Goal: Task Accomplishment & Management: Complete application form

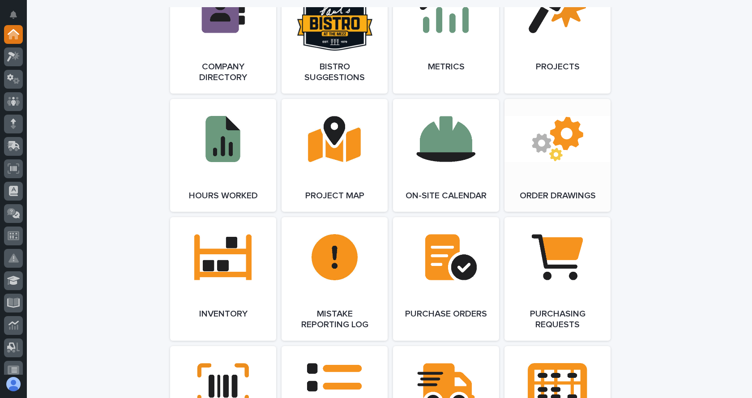
scroll to position [806, 0]
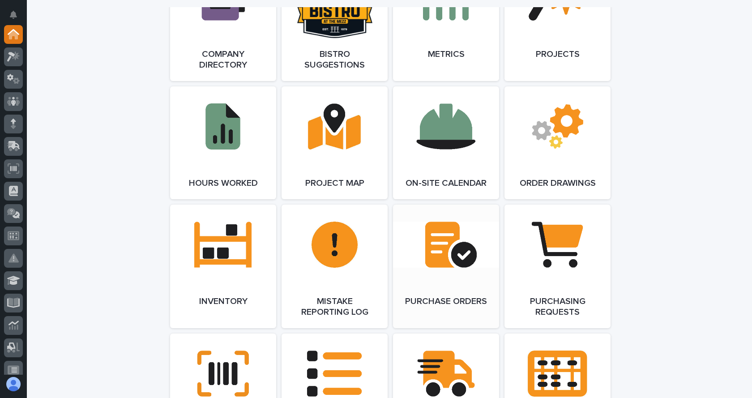
click at [446, 276] on link "Open Link" at bounding box center [446, 267] width 106 height 124
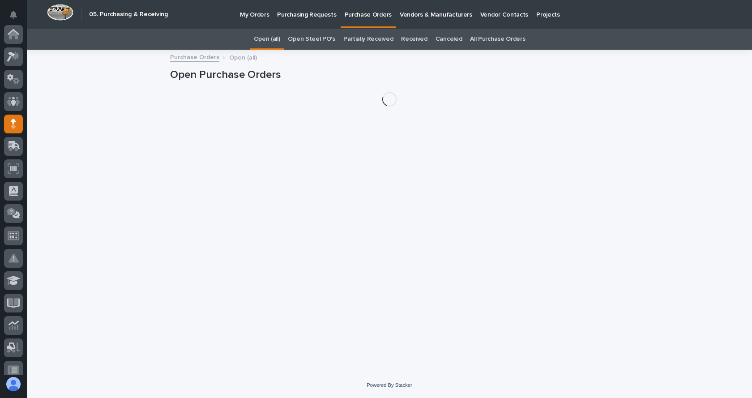
scroll to position [90, 0]
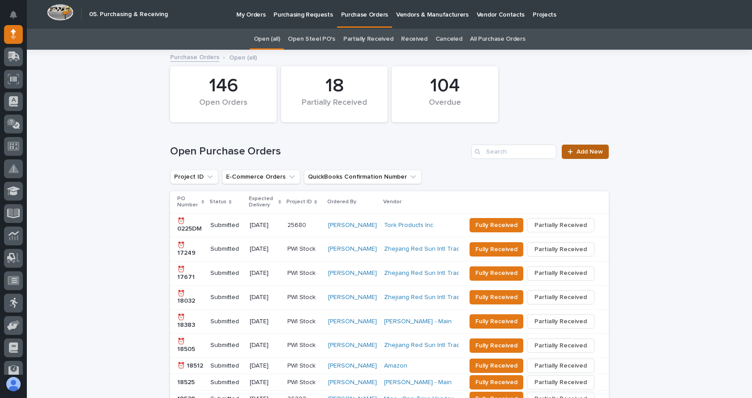
click at [587, 147] on link "Add New" at bounding box center [585, 152] width 47 height 14
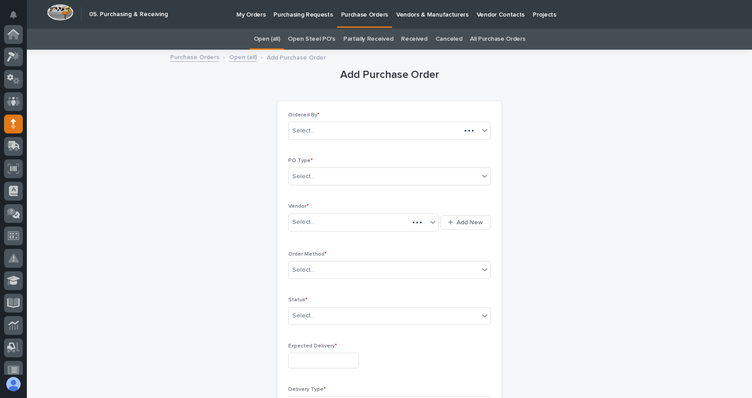
scroll to position [90, 0]
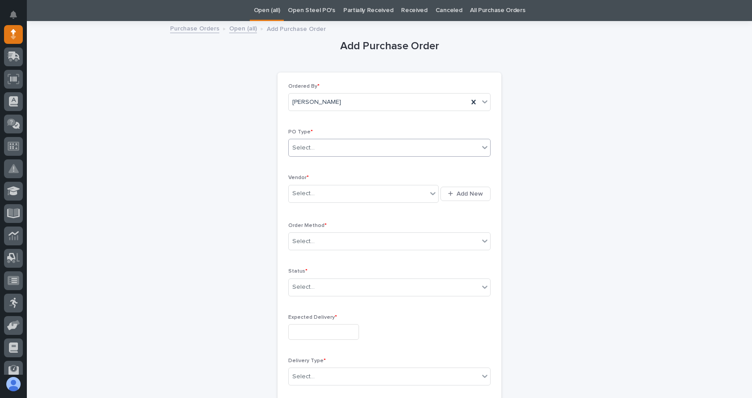
click at [480, 147] on icon at bounding box center [484, 147] width 9 height 9
click at [302, 184] on div "Paper" at bounding box center [386, 181] width 201 height 16
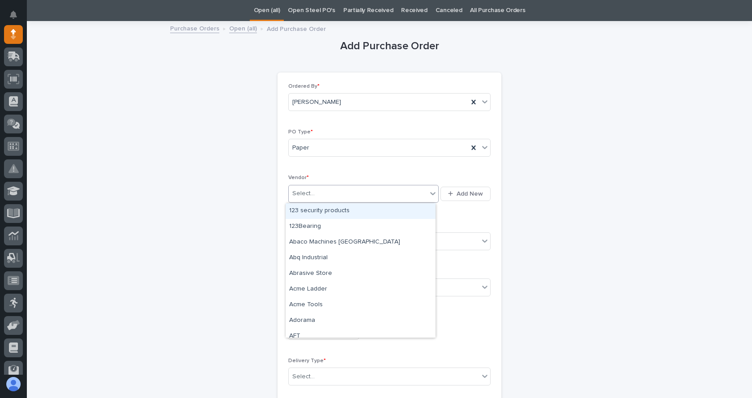
click at [428, 192] on icon at bounding box center [432, 193] width 9 height 9
type input "**"
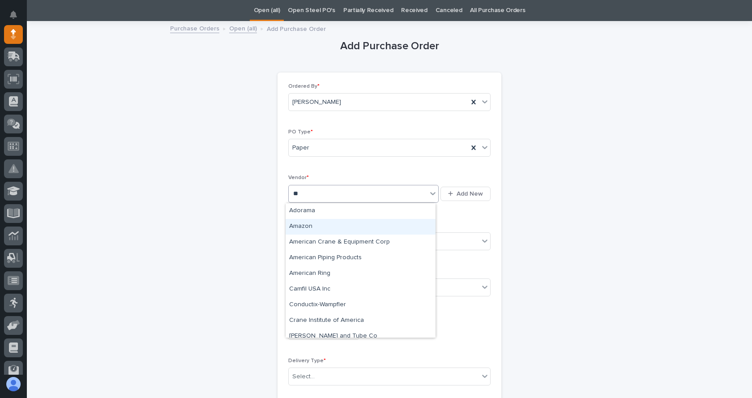
click at [309, 225] on div "Amazon" at bounding box center [361, 227] width 150 height 16
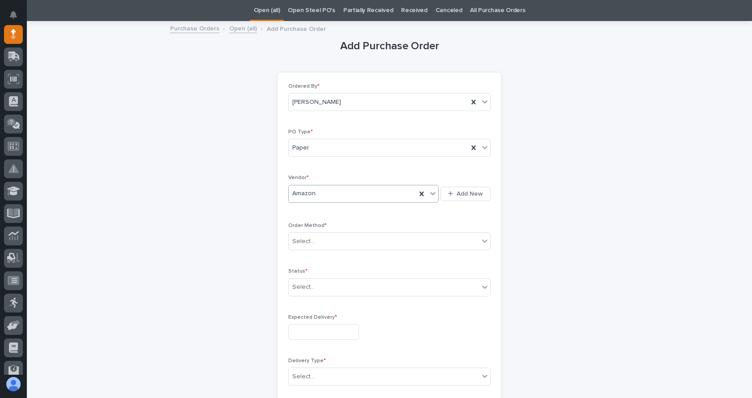
scroll to position [73, 0]
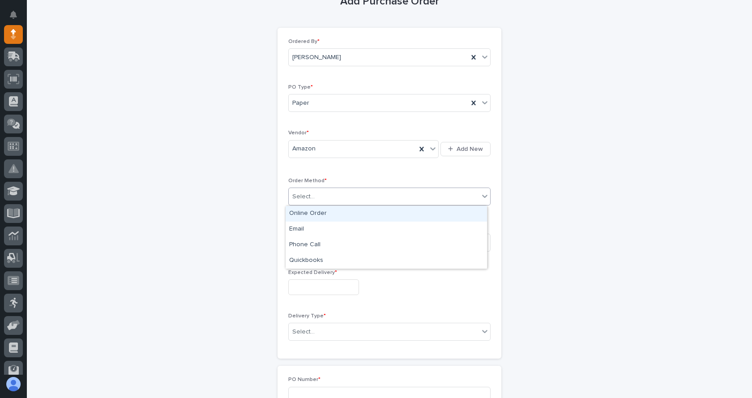
click at [482, 196] on icon at bounding box center [484, 196] width 5 height 3
click at [335, 211] on div "Online Order" at bounding box center [386, 214] width 201 height 16
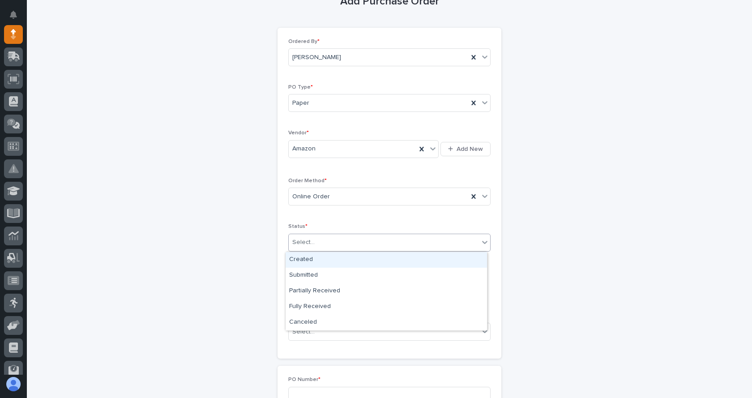
click at [482, 238] on icon at bounding box center [484, 242] width 9 height 9
click at [423, 256] on div "Created" at bounding box center [386, 260] width 201 height 16
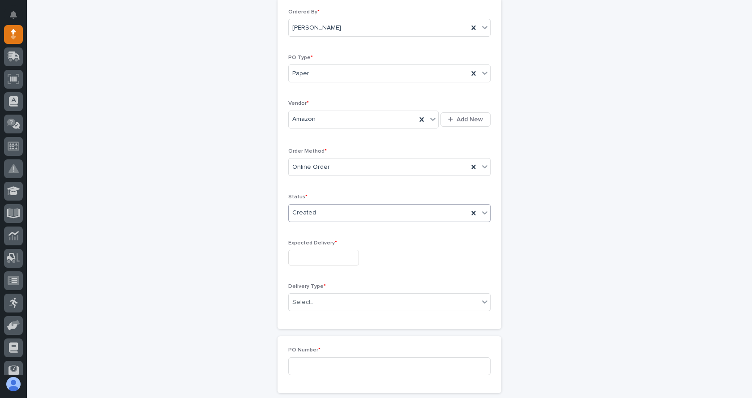
scroll to position [118, 0]
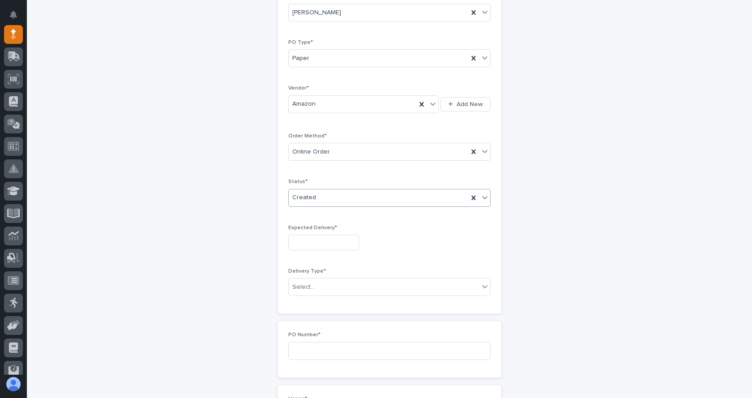
click at [340, 244] on input "text" at bounding box center [323, 243] width 71 height 16
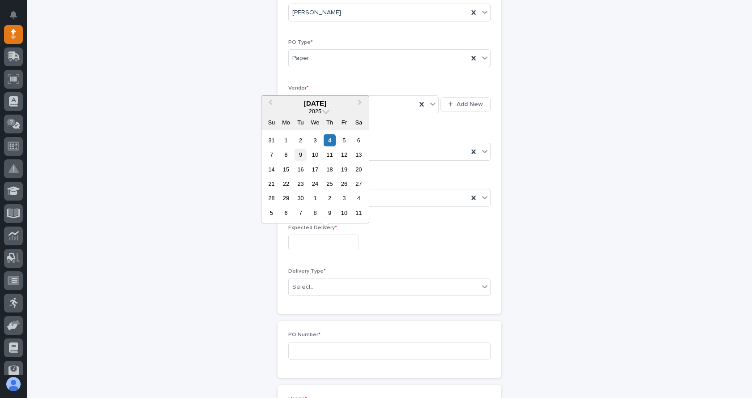
click at [302, 153] on div "9" at bounding box center [301, 155] width 12 height 12
type input "**********"
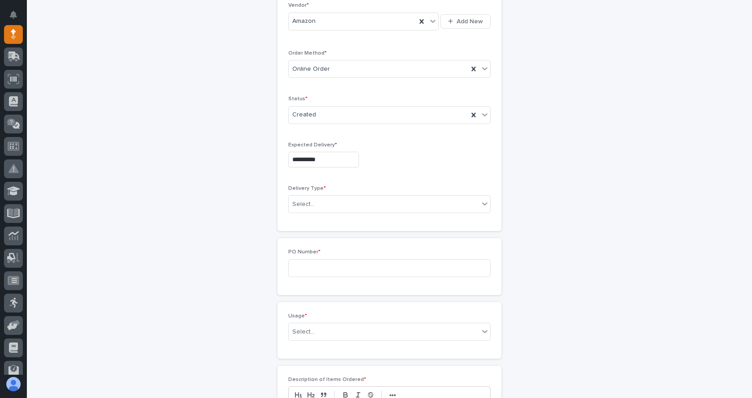
scroll to position [208, 0]
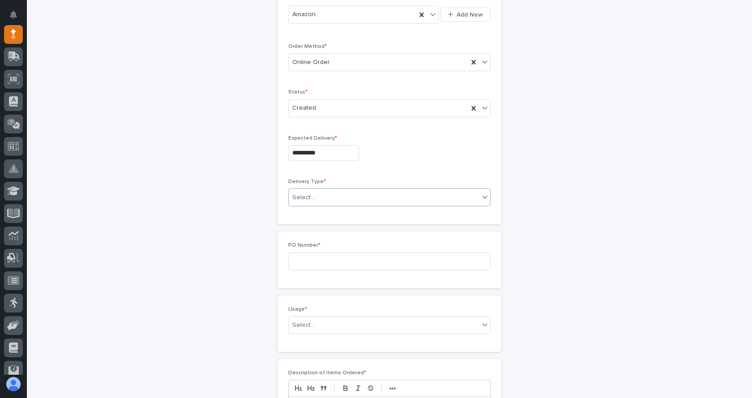
click at [480, 196] on icon at bounding box center [484, 196] width 9 height 9
click at [329, 211] on div "Deliver to PWI" at bounding box center [386, 215] width 201 height 16
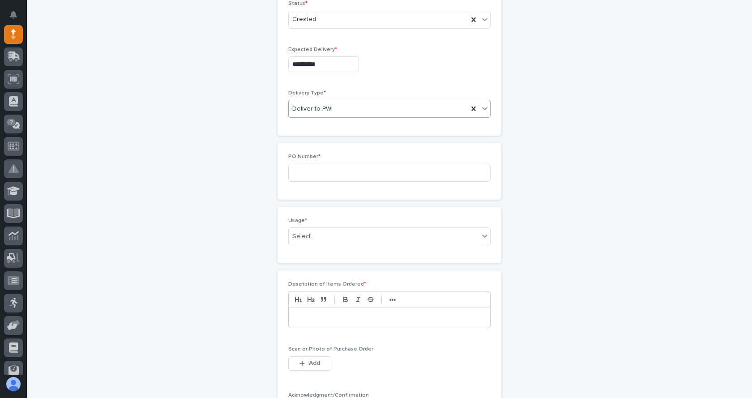
scroll to position [297, 0]
click at [306, 168] on input at bounding box center [389, 172] width 202 height 18
type input "7462JL"
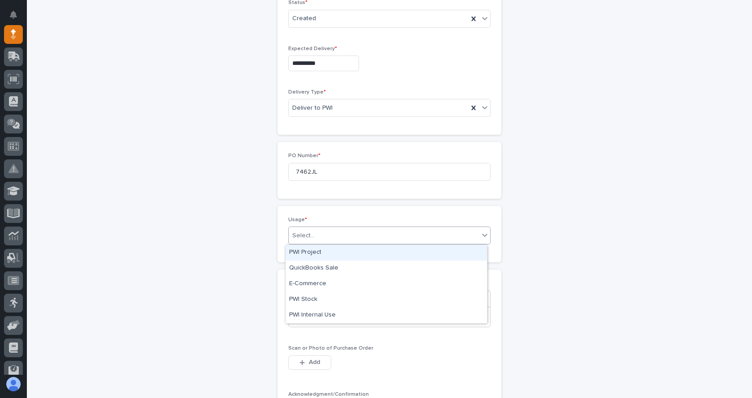
click at [482, 235] on icon at bounding box center [484, 235] width 5 height 3
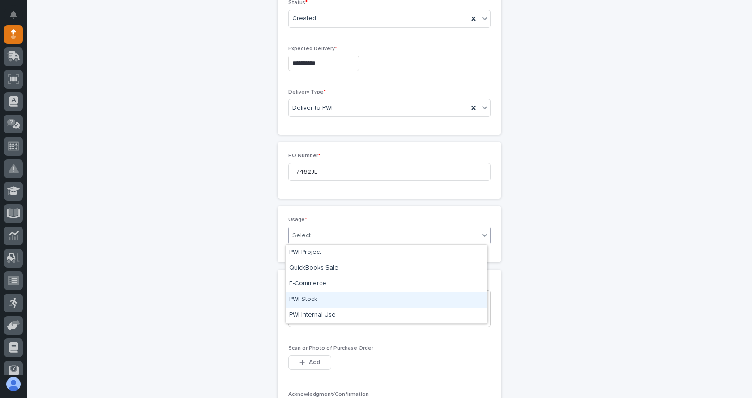
click at [315, 300] on div "PWI Stock" at bounding box center [386, 300] width 201 height 16
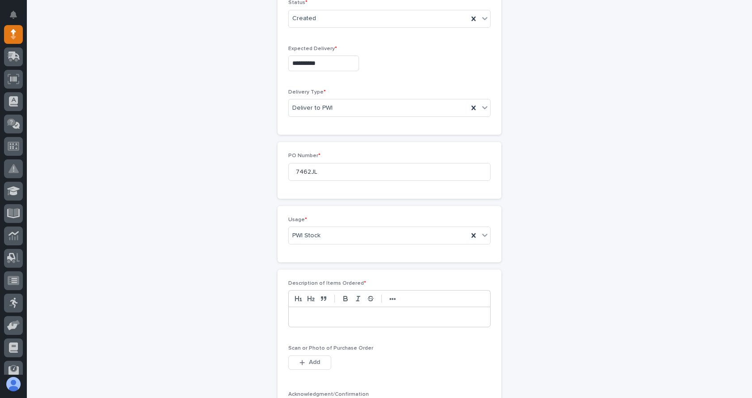
click at [319, 314] on p at bounding box center [389, 316] width 188 height 9
click at [359, 316] on p "**********" at bounding box center [389, 316] width 188 height 9
click at [402, 319] on p "**********" at bounding box center [389, 316] width 188 height 9
click at [308, 326] on p "**********" at bounding box center [389, 325] width 188 height 9
click at [345, 328] on p "**********" at bounding box center [389, 325] width 188 height 9
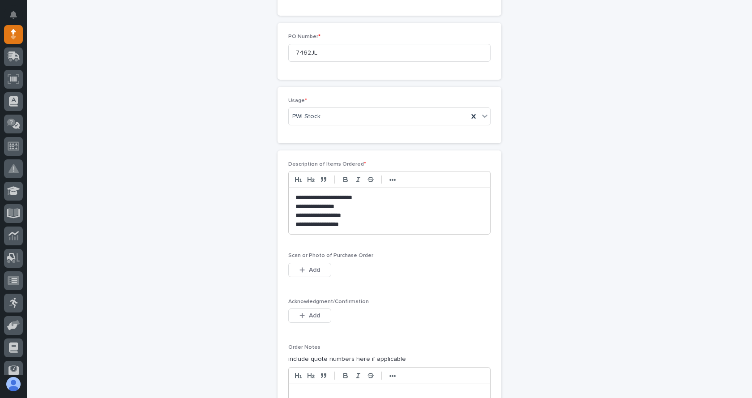
scroll to position [432, 0]
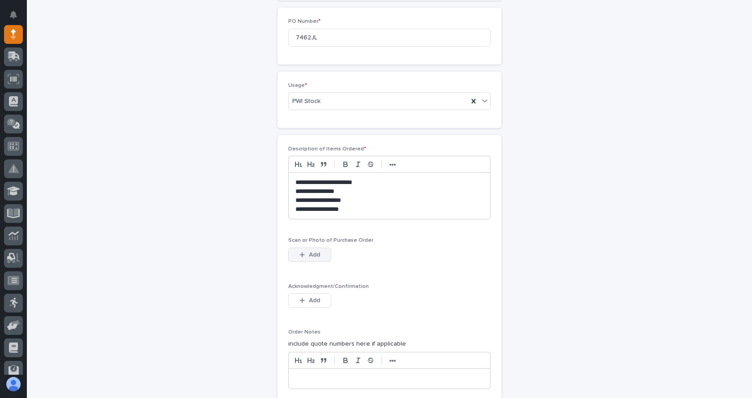
click at [302, 253] on div "button" at bounding box center [303, 255] width 9 height 6
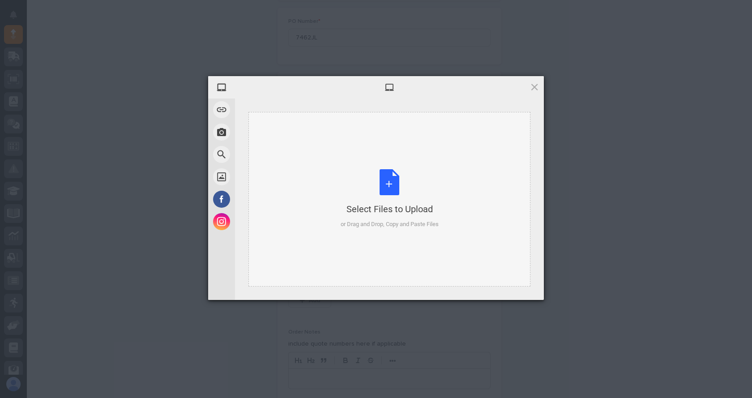
click at [387, 187] on div "Select Files to Upload or Drag and Drop, Copy and Paste Files" at bounding box center [390, 199] width 98 height 60
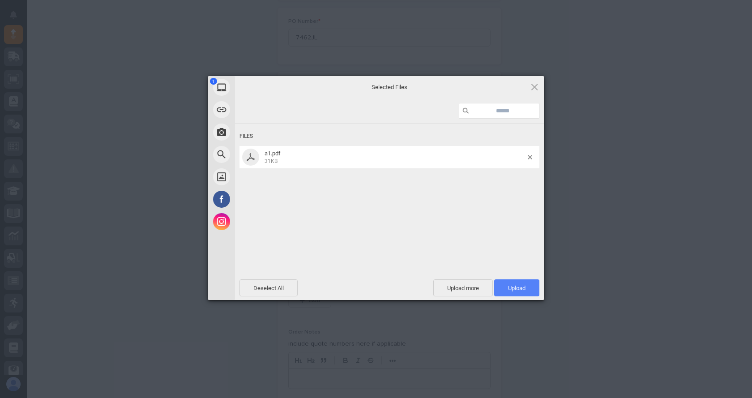
click at [530, 291] on span "Upload 1" at bounding box center [516, 287] width 45 height 17
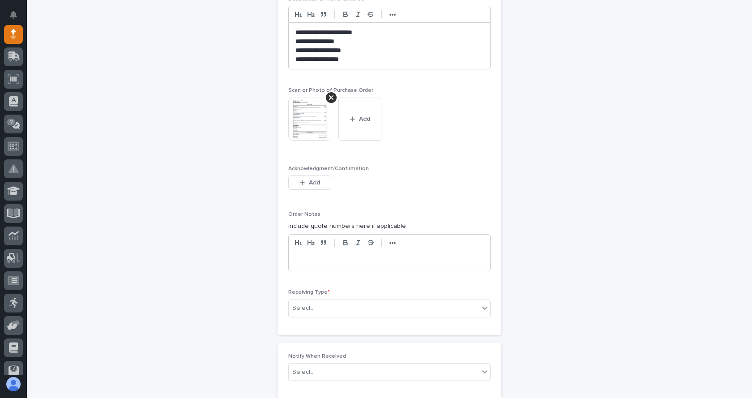
scroll to position [582, 0]
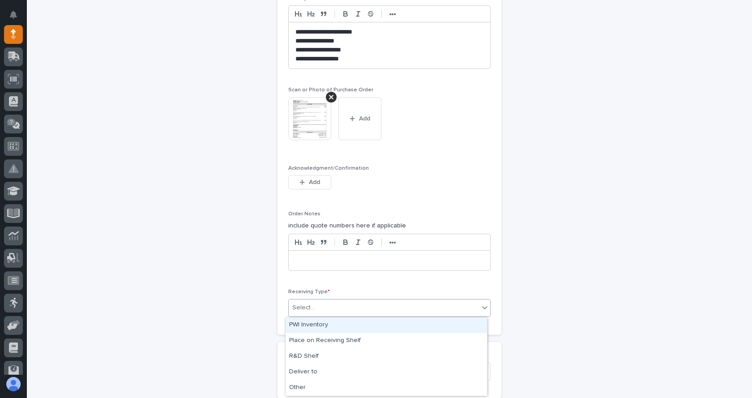
click at [480, 310] on icon at bounding box center [484, 307] width 9 height 9
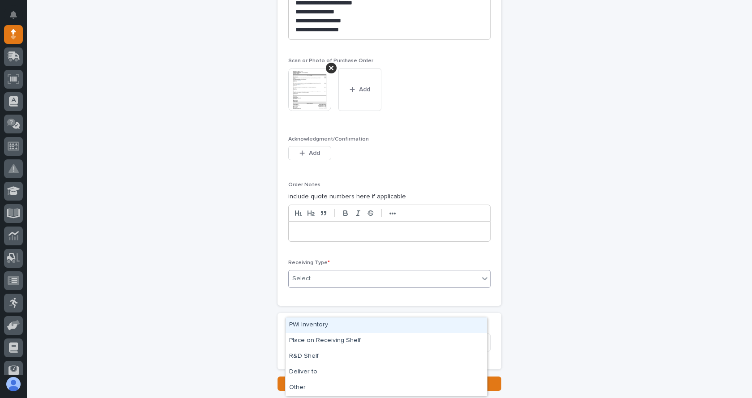
scroll to position [627, 0]
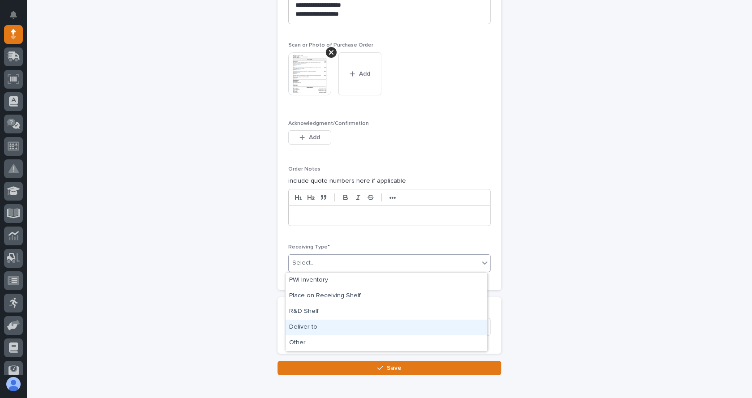
click at [312, 329] on div "Deliver to" at bounding box center [386, 328] width 201 height 16
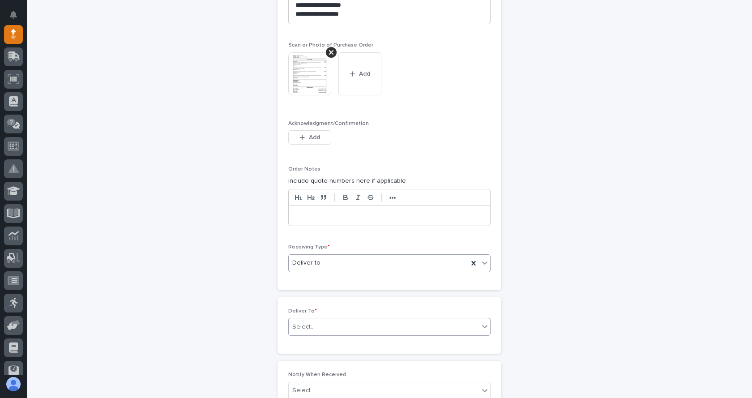
click at [317, 325] on div "Select..." at bounding box center [384, 327] width 190 height 15
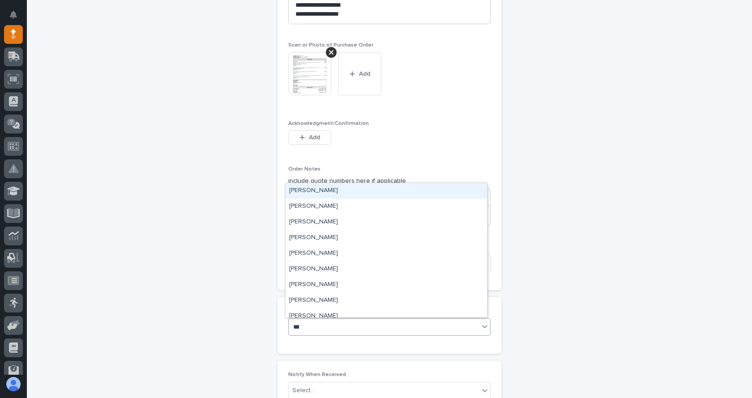
type input "****"
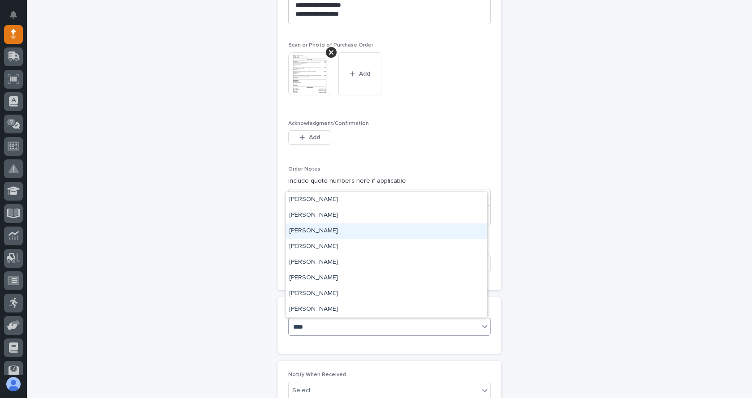
click at [315, 232] on div "[PERSON_NAME]" at bounding box center [386, 231] width 201 height 16
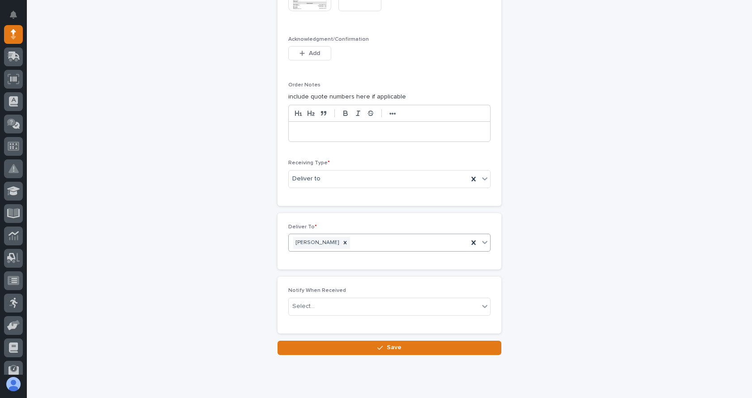
scroll to position [716, 0]
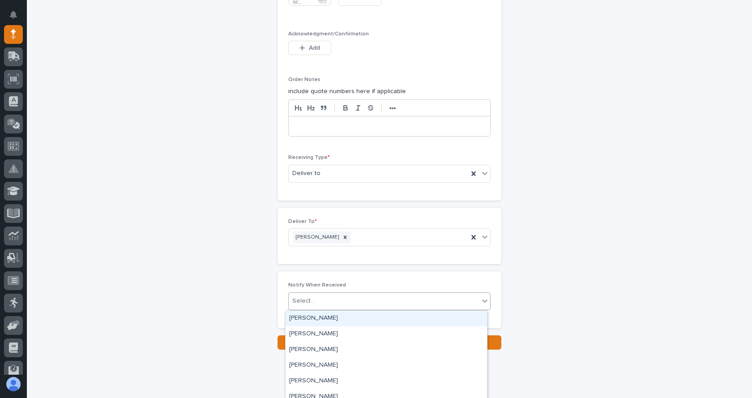
click at [384, 301] on div "Select..." at bounding box center [384, 301] width 190 height 15
type input "****"
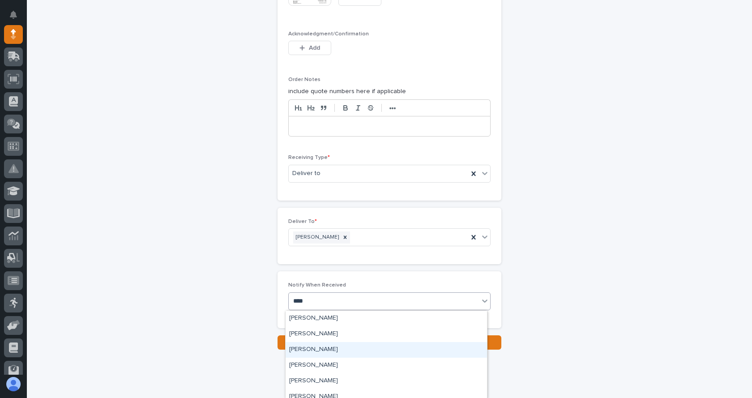
click at [320, 347] on div "[PERSON_NAME]" at bounding box center [386, 350] width 201 height 16
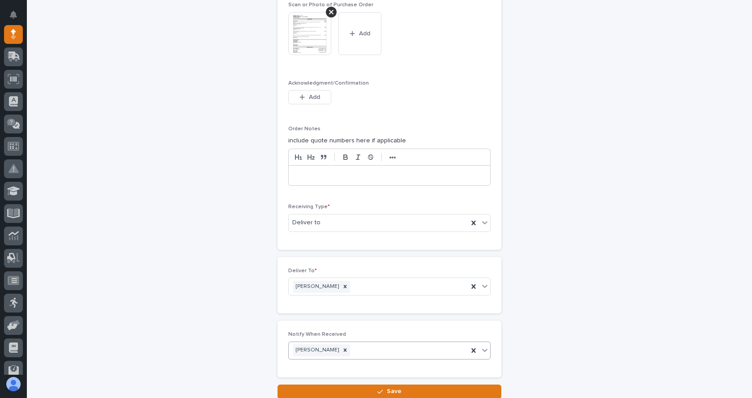
scroll to position [738, 0]
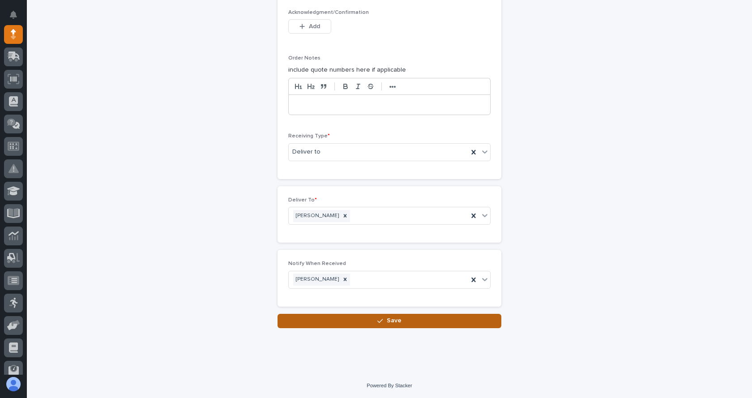
click at [402, 320] on button "Save" at bounding box center [390, 321] width 224 height 14
